Goal: Information Seeking & Learning: Check status

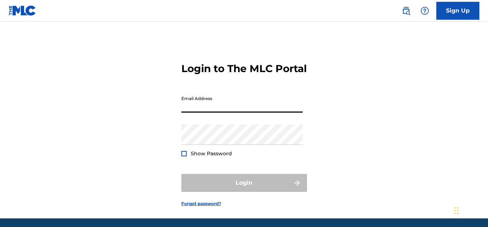
click at [247, 113] on input "Email Address" at bounding box center [241, 102] width 121 height 20
type input "[EMAIL_ADDRESS][DOMAIN_NAME]"
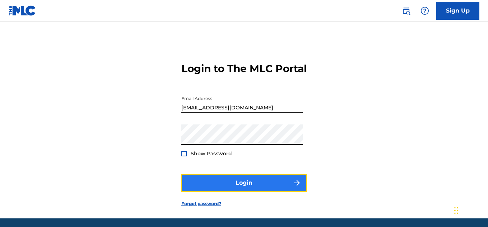
click at [230, 192] on button "Login" at bounding box center [244, 183] width 126 height 18
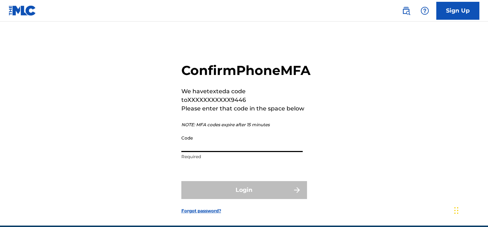
click at [247, 152] on input "Code" at bounding box center [241, 142] width 121 height 20
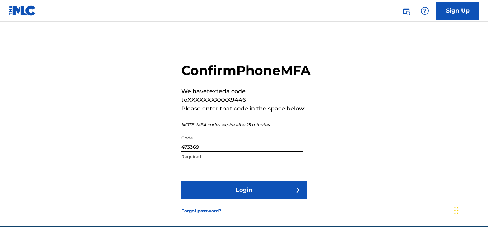
type input "473369"
click at [181, 181] on button "Login" at bounding box center [244, 190] width 126 height 18
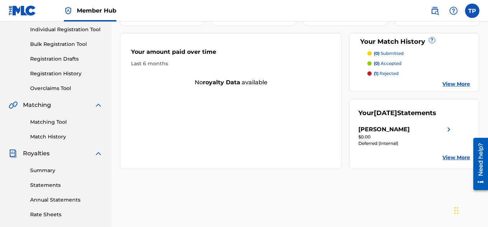
scroll to position [83, 0]
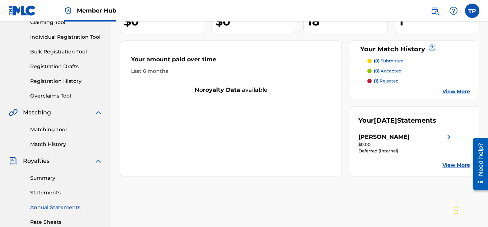
click at [56, 206] on link "Annual Statements" at bounding box center [66, 208] width 73 height 8
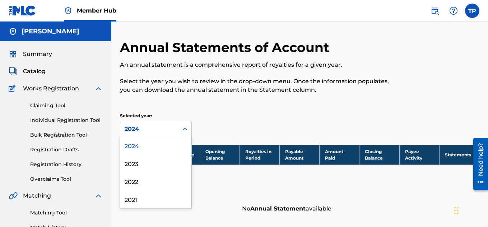
click at [160, 127] on div "2024" at bounding box center [150, 129] width 50 height 9
click at [155, 137] on div "2024" at bounding box center [155, 145] width 71 height 18
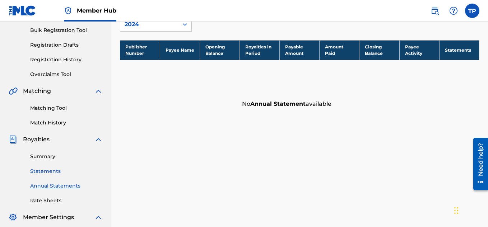
scroll to position [105, 0]
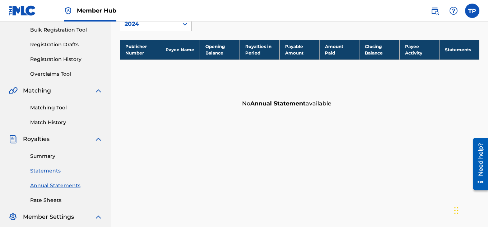
click at [48, 169] on link "Statements" at bounding box center [66, 171] width 73 height 8
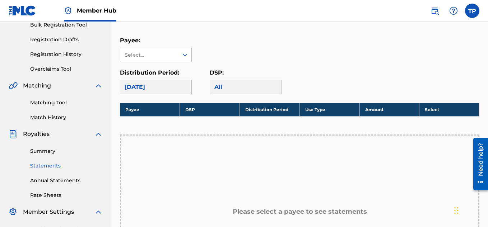
scroll to position [97, 0]
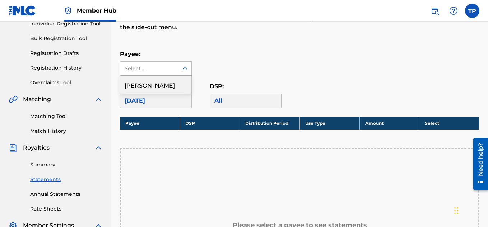
click at [178, 68] on div "Select..." at bounding box center [149, 69] width 58 height 14
click at [173, 90] on div "[PERSON_NAME]" at bounding box center [155, 85] width 71 height 18
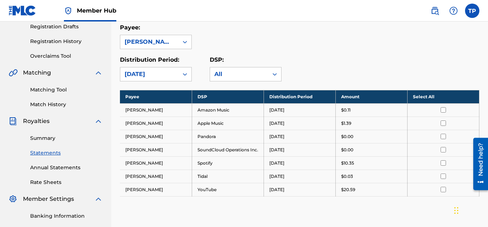
scroll to position [119, 0]
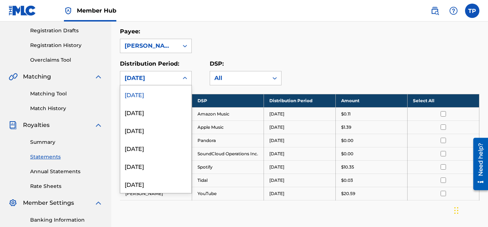
click at [177, 71] on div "[DATE]" at bounding box center [156, 78] width 72 height 14
click at [159, 110] on div "August 2025" at bounding box center [155, 112] width 71 height 18
click at [176, 73] on div "August 2025" at bounding box center [149, 78] width 58 height 14
click at [151, 127] on div "July 2025" at bounding box center [155, 130] width 71 height 18
click at [171, 81] on div "July 2025" at bounding box center [150, 78] width 50 height 9
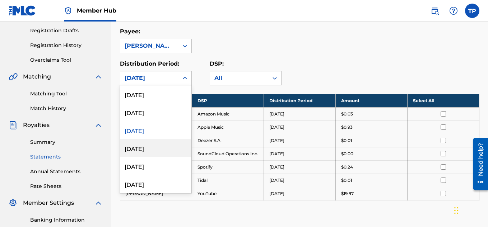
click at [155, 144] on div "June 2025" at bounding box center [155, 148] width 71 height 18
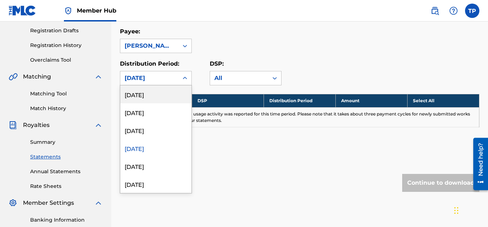
click at [176, 72] on div "June 2025" at bounding box center [149, 78] width 58 height 14
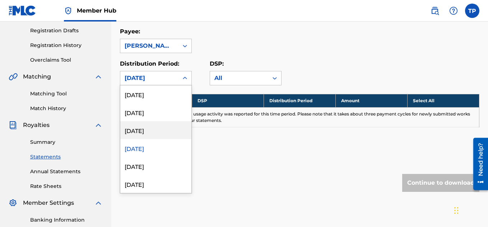
click at [150, 132] on div "July 2025" at bounding box center [155, 130] width 71 height 18
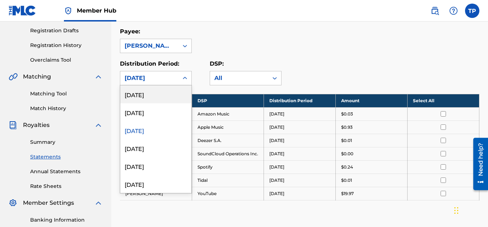
click at [178, 81] on div "July 2025" at bounding box center [149, 78] width 58 height 14
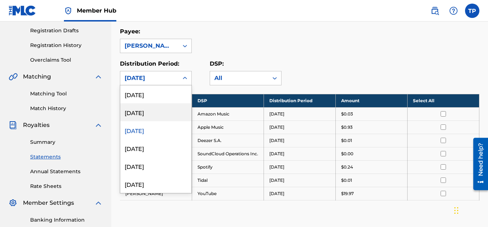
click at [153, 118] on div "August 2025" at bounding box center [155, 112] width 71 height 18
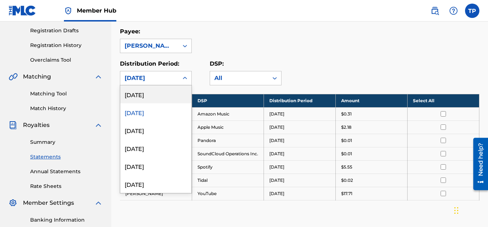
click at [169, 80] on div "August 2025" at bounding box center [150, 78] width 50 height 9
click at [148, 103] on div "[DATE]" at bounding box center [155, 94] width 71 height 18
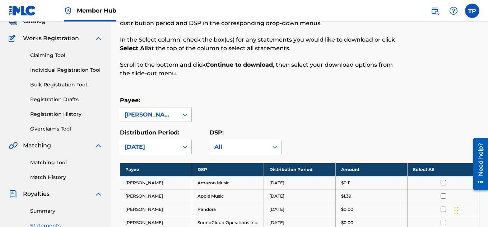
scroll to position [0, 0]
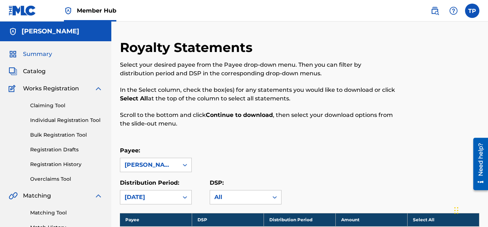
click at [40, 58] on span "Summary" at bounding box center [37, 54] width 29 height 9
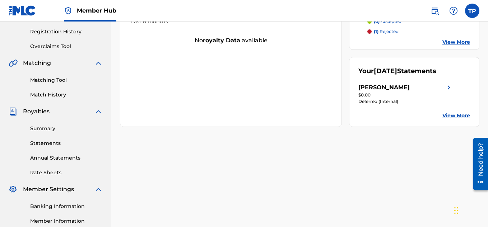
scroll to position [133, 0]
click at [410, 92] on div "[PERSON_NAME]" at bounding box center [383, 87] width 51 height 9
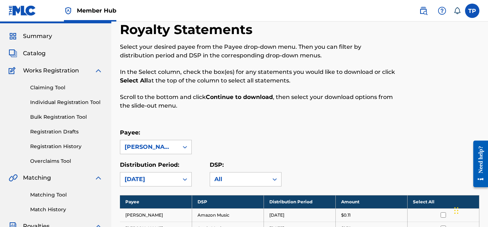
scroll to position [7, 0]
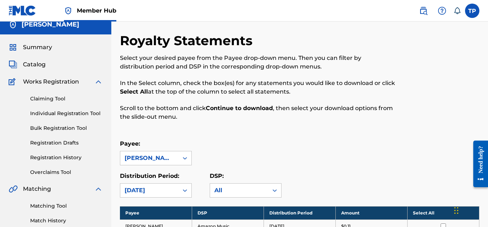
click at [467, 18] on nav "Member Hub TP TP Tanishq [PERSON_NAME] [EMAIL_ADDRESS][DOMAIN_NAME] Notificatio…" at bounding box center [244, 11] width 488 height 22
click at [476, 8] on label at bounding box center [472, 11] width 14 height 14
click at [472, 11] on input "TP Tanishq [PERSON_NAME] [EMAIL_ADDRESS][DOMAIN_NAME] Notification Preferences …" at bounding box center [472, 11] width 0 height 0
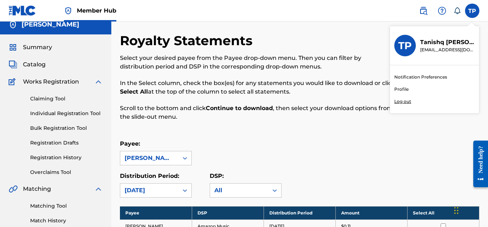
click at [407, 101] on p "Log out" at bounding box center [402, 101] width 17 height 6
click at [472, 11] on input "TP Tanishq [PERSON_NAME] [EMAIL_ADDRESS][DOMAIN_NAME] Notification Preferences …" at bounding box center [472, 11] width 0 height 0
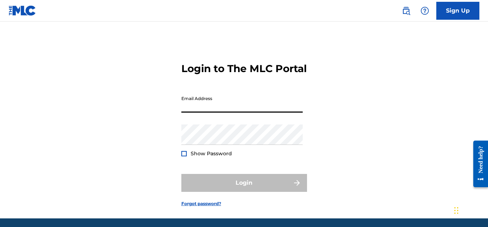
click at [247, 113] on input "Email Address" at bounding box center [241, 102] width 121 height 20
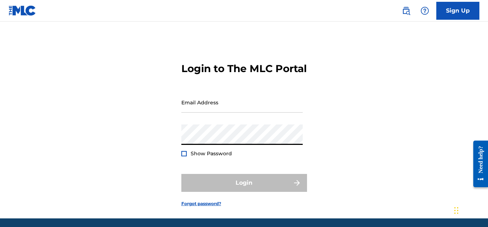
type input "[EMAIL_ADDRESS][DOMAIN_NAME]"
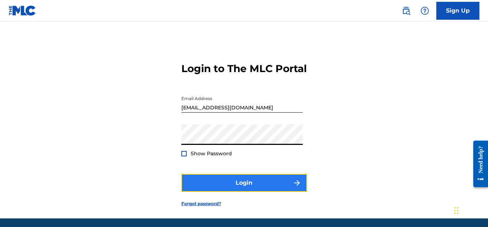
click at [229, 188] on button "Login" at bounding box center [244, 183] width 126 height 18
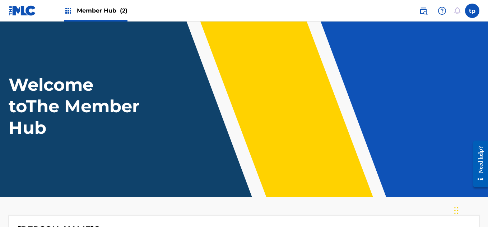
click at [92, 5] on div "Member Hub (2)" at bounding box center [96, 10] width 64 height 21
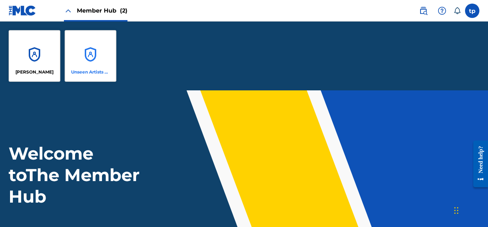
click at [113, 64] on div "Unseen Artists Records" at bounding box center [91, 56] width 52 height 52
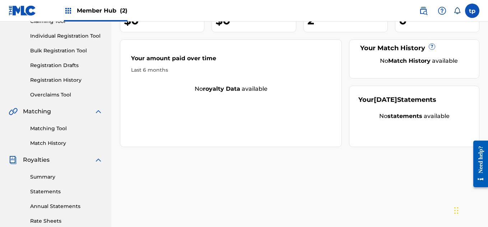
scroll to position [85, 0]
click at [43, 190] on link "Statements" at bounding box center [66, 192] width 73 height 8
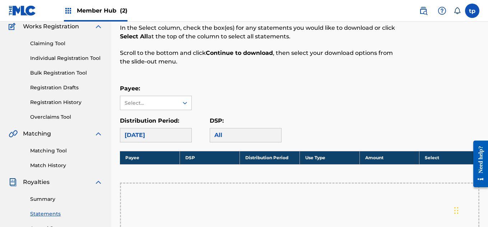
scroll to position [65, 0]
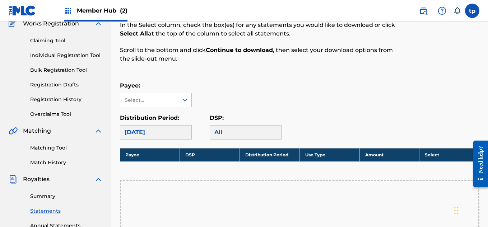
click at [177, 129] on div "[DATE]" at bounding box center [156, 132] width 72 height 14
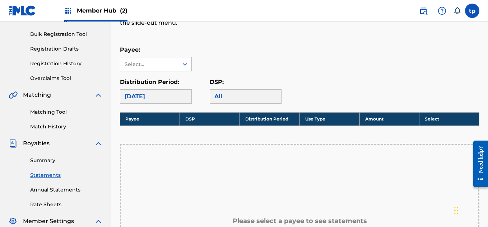
scroll to position [117, 0]
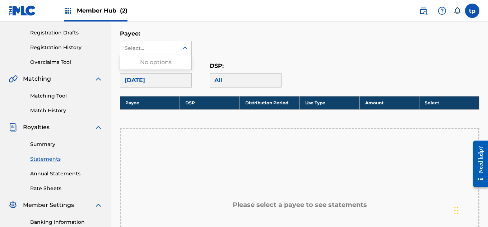
click at [186, 53] on div at bounding box center [184, 48] width 13 height 13
click at [168, 62] on div "No options" at bounding box center [155, 62] width 71 height 14
click at [162, 85] on div "[DATE]" at bounding box center [156, 80] width 72 height 14
click at [277, 33] on div "Payee: Select..." at bounding box center [299, 42] width 359 height 26
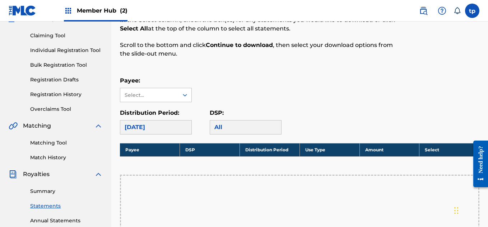
scroll to position [0, 0]
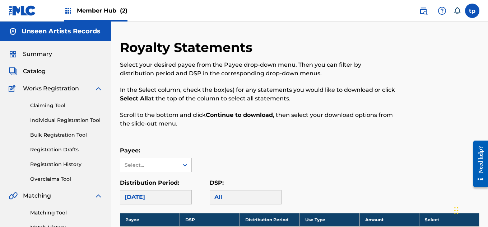
click at [110, 9] on span "Member Hub (2)" at bounding box center [102, 10] width 51 height 8
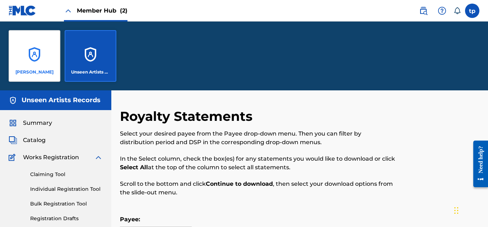
click at [52, 55] on div "[PERSON_NAME]" at bounding box center [35, 56] width 52 height 52
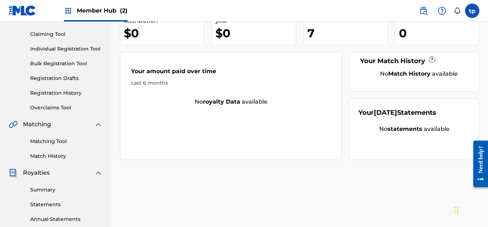
scroll to position [106, 0]
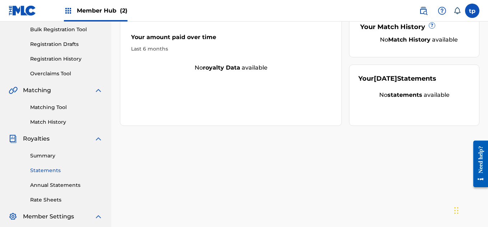
click at [43, 172] on link "Statements" at bounding box center [66, 171] width 73 height 8
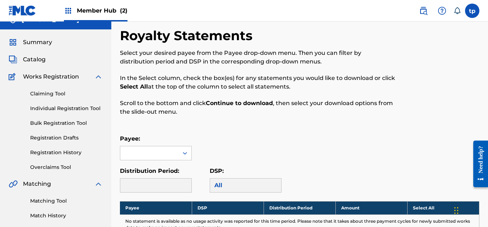
scroll to position [87, 0]
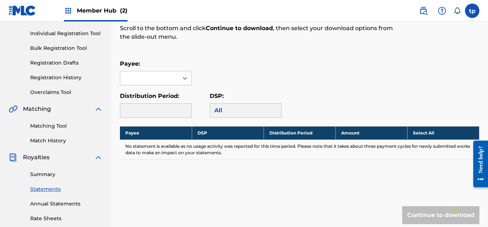
click at [164, 110] on div at bounding box center [156, 110] width 72 height 14
click at [172, 85] on div at bounding box center [149, 78] width 58 height 14
click at [160, 115] on div at bounding box center [156, 110] width 72 height 14
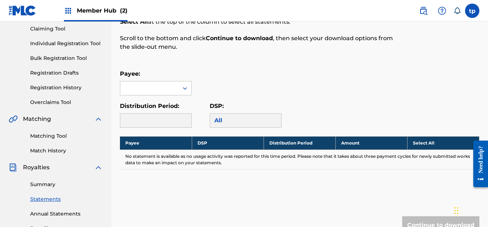
scroll to position [0, 0]
